Goal: Navigation & Orientation: Find specific page/section

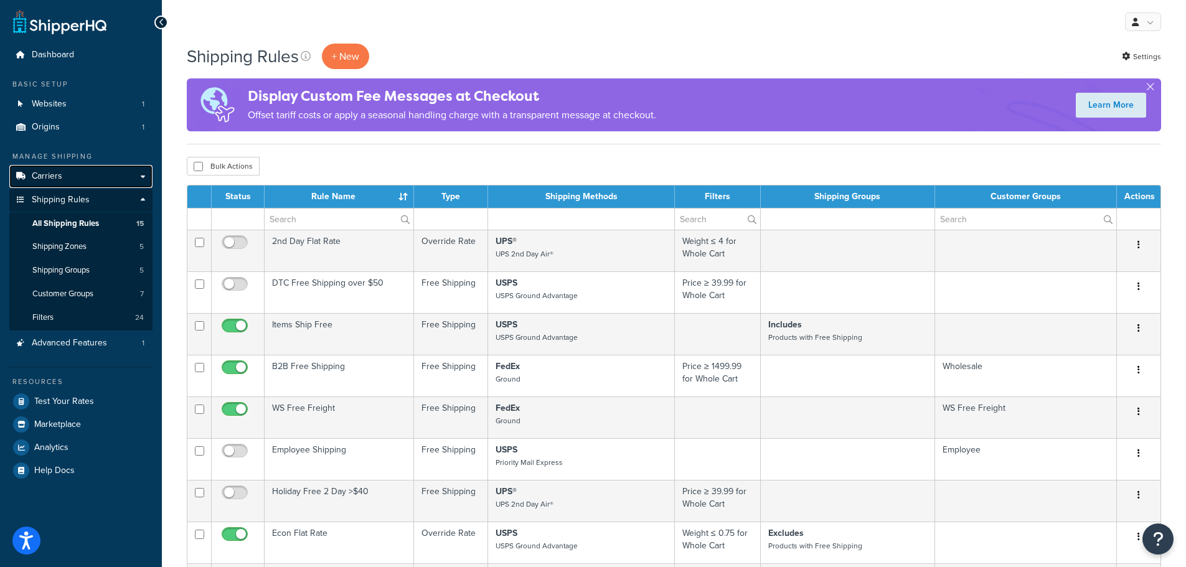
click at [109, 176] on link "Carriers" at bounding box center [80, 176] width 143 height 23
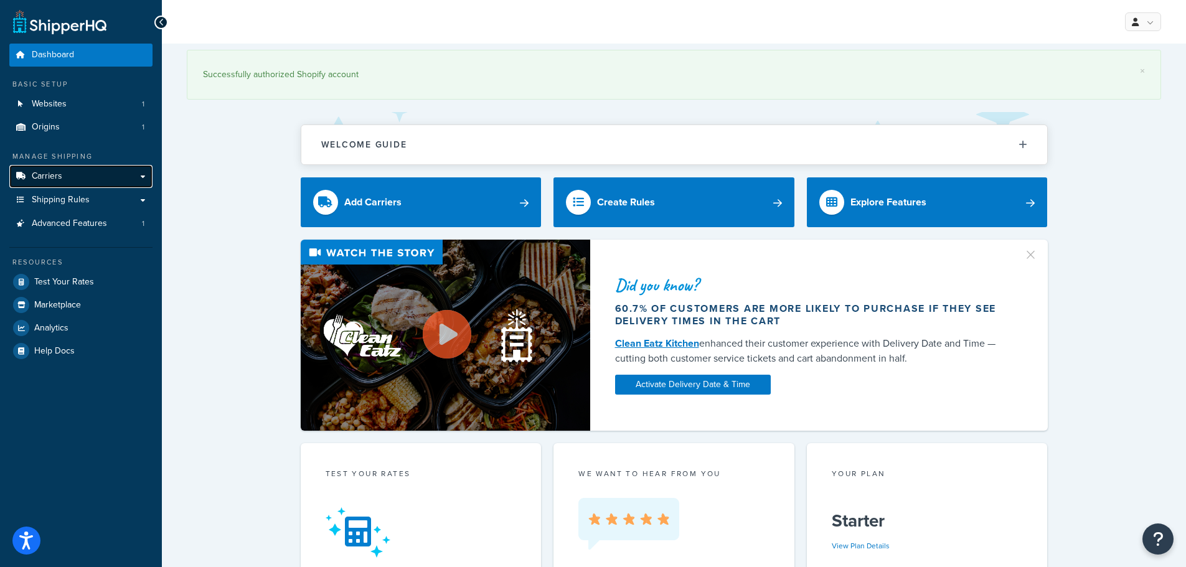
click at [128, 177] on link "Carriers" at bounding box center [80, 176] width 143 height 23
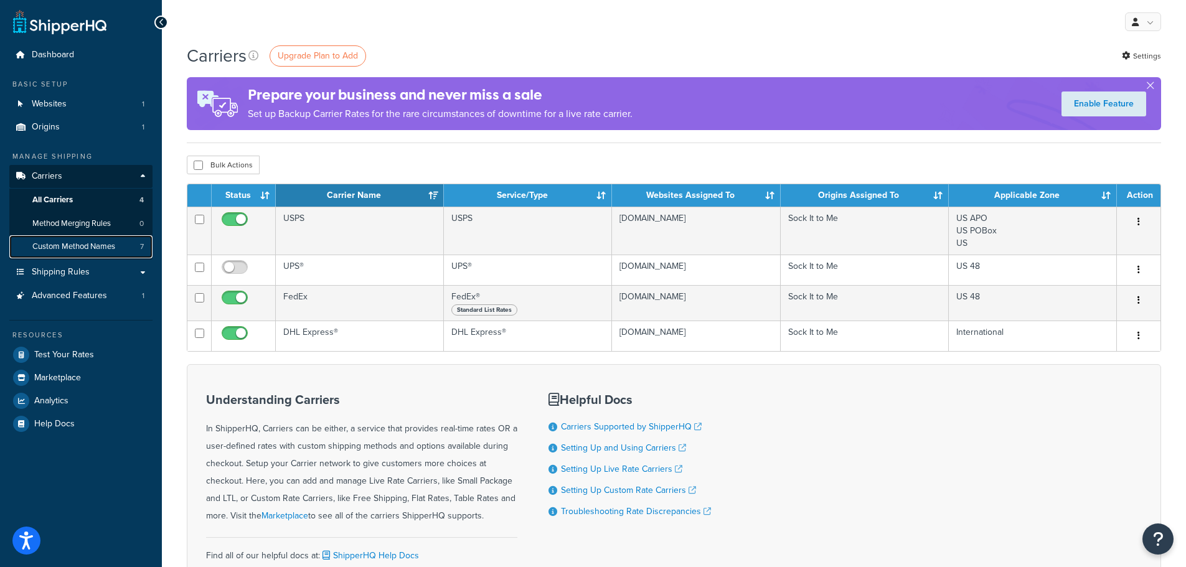
click at [95, 249] on span "Custom Method Names" at bounding box center [73, 247] width 83 height 11
